Goal: Task Accomplishment & Management: Manage account settings

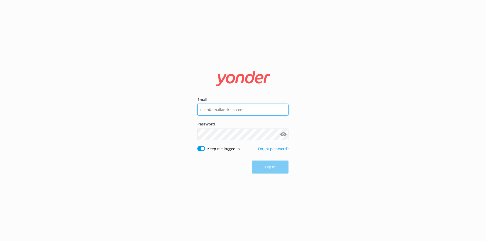
type input "[EMAIL_ADDRESS][DOMAIN_NAME]"
click at [262, 169] on div "Log in" at bounding box center [242, 167] width 91 height 13
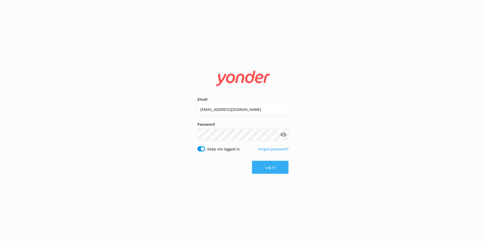
click at [271, 169] on button "Log in" at bounding box center [270, 167] width 36 height 13
